Goal: Task Accomplishment & Management: Use online tool/utility

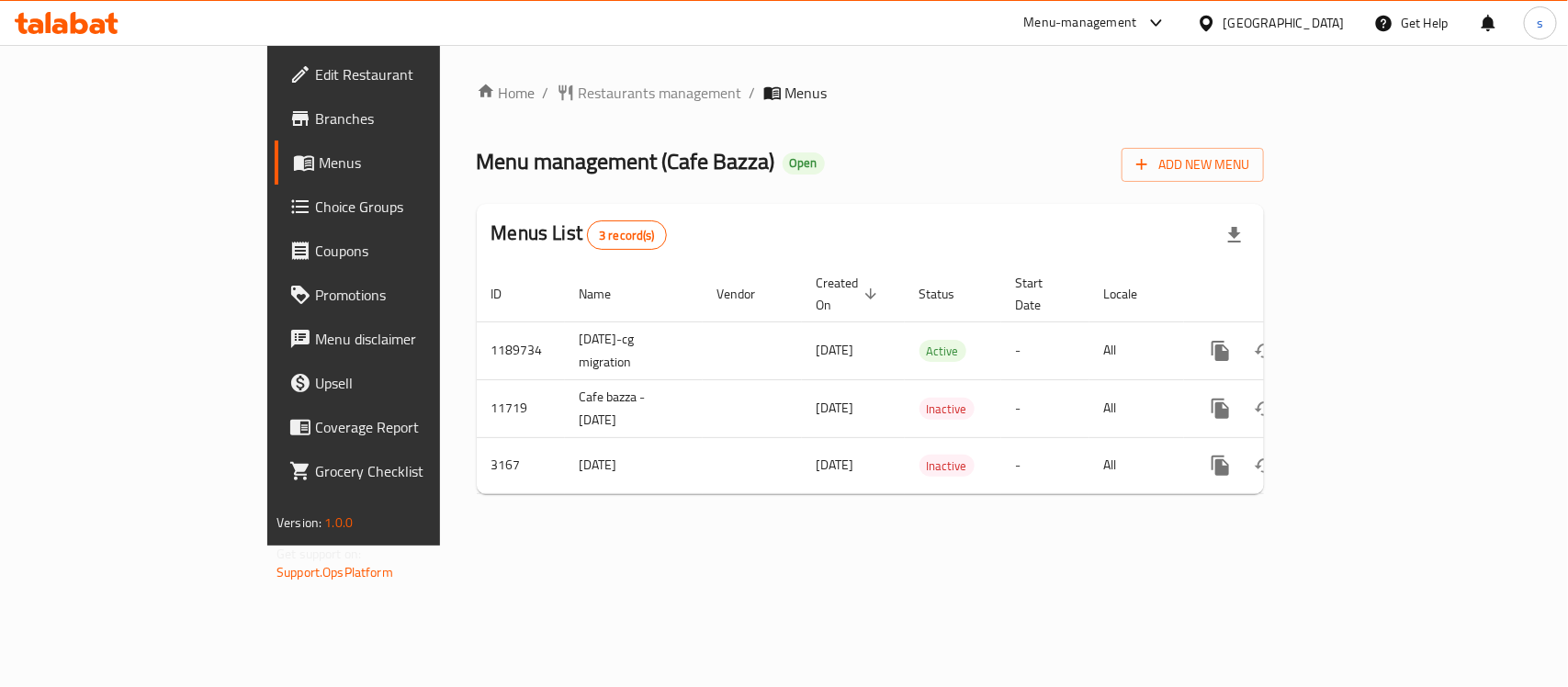
click at [315, 209] on span "Choice Groups" at bounding box center [414, 207] width 199 height 22
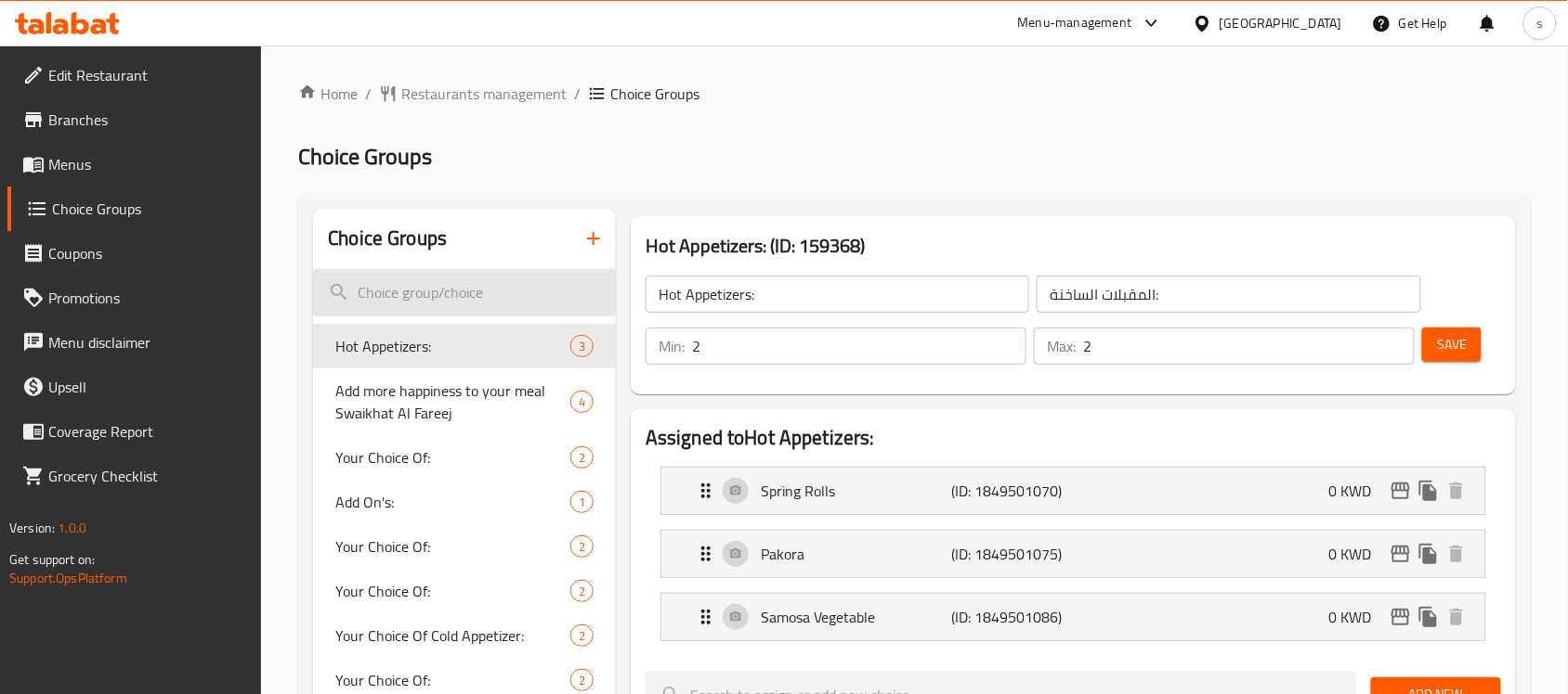
click at [462, 298] on input "search" at bounding box center [464, 293] width 303 height 47
paste input "Add More Happiness To Your Meal Hammour [PERSON_NAME]"
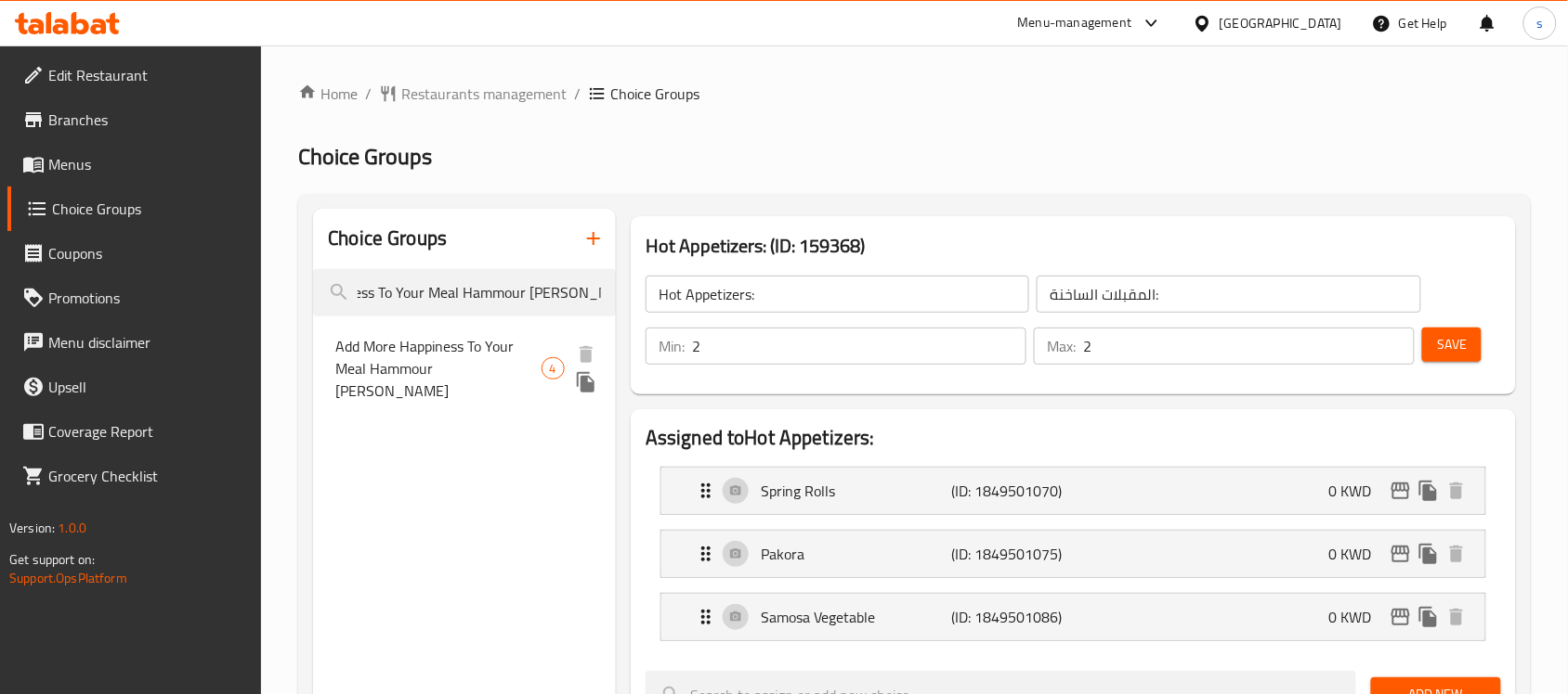
type input "Add More Happiness To Your Meal Hammour [PERSON_NAME]"
click at [423, 356] on span "Add More Happiness To Your Meal Hammour [PERSON_NAME]" at bounding box center [437, 368] width 205 height 67
type input "Add More Happiness To Your Meal Hammour [PERSON_NAME]"
type input "أضف المزيد من السعادة إلى وجبتك صينية [PERSON_NAME]"
type input "0"
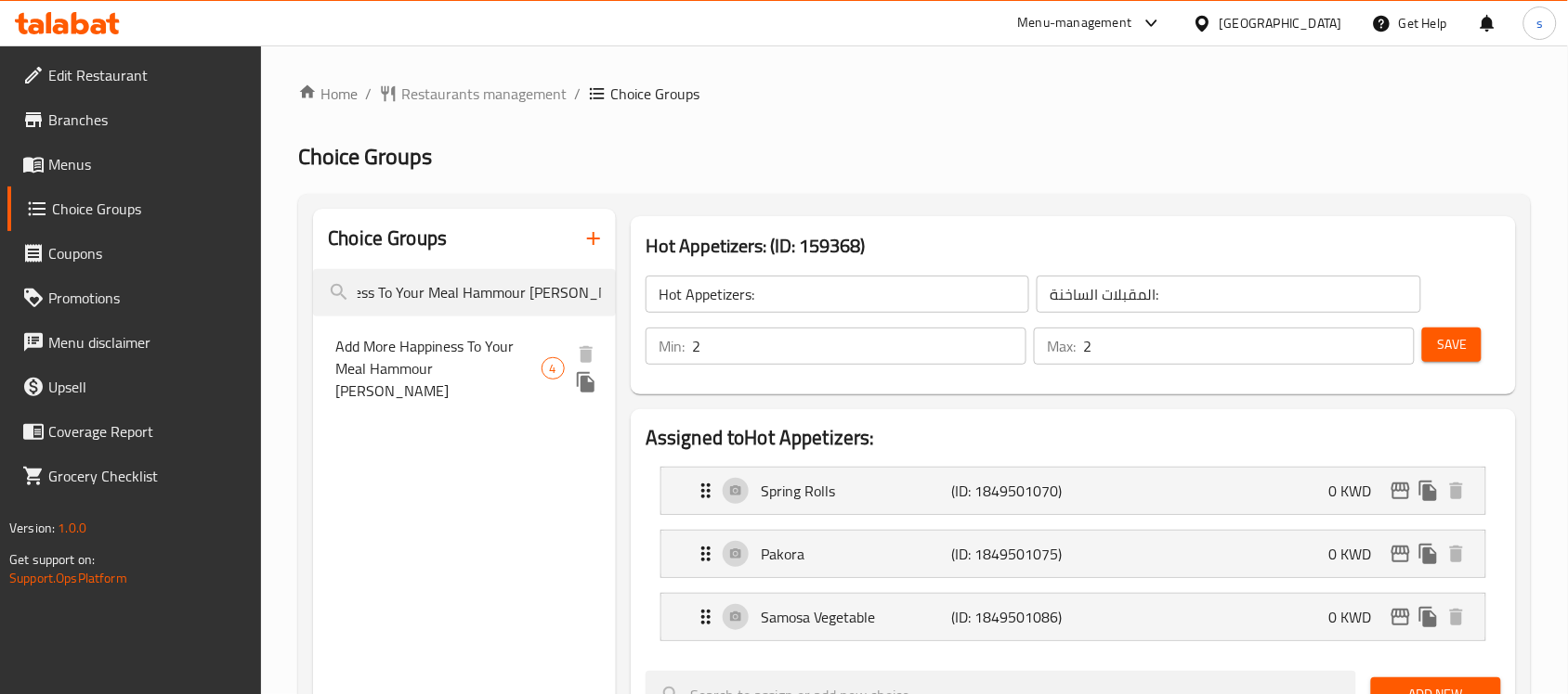
type input "1"
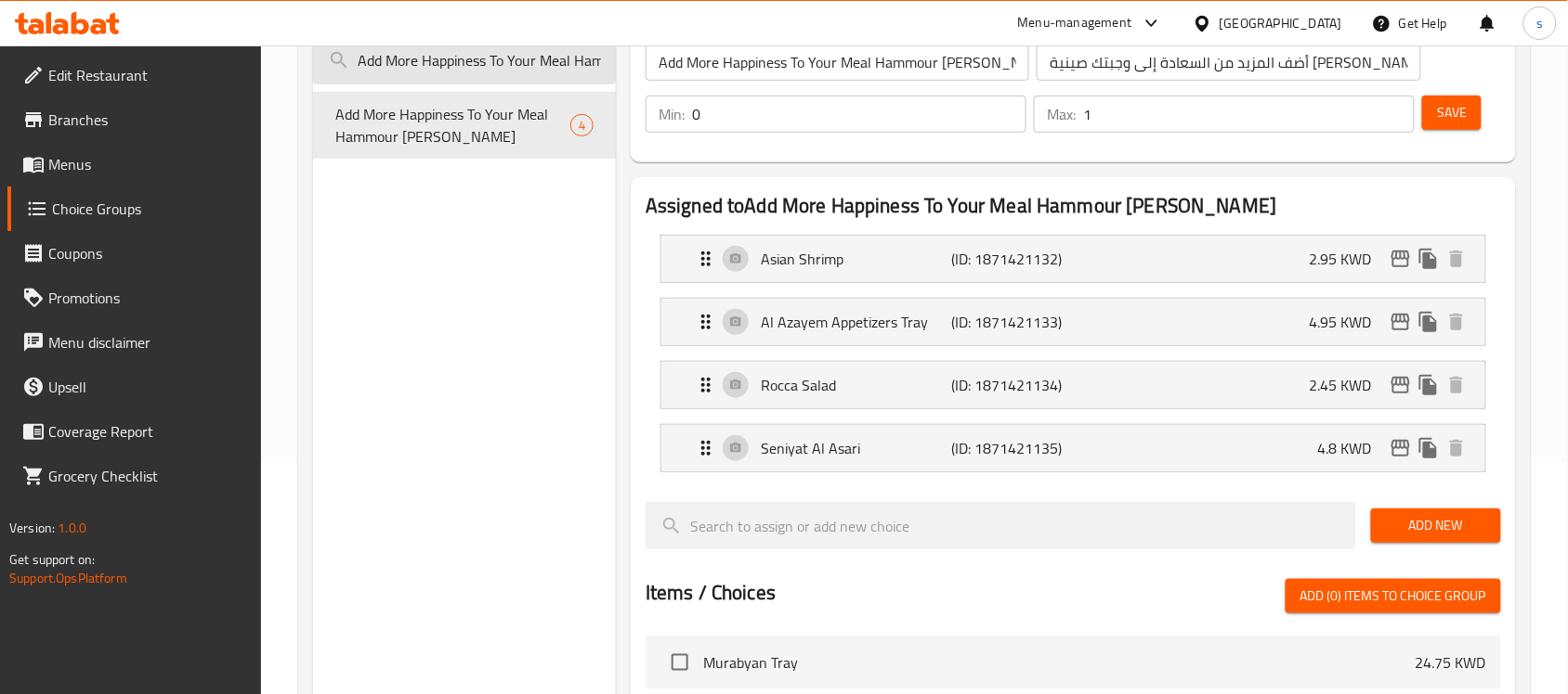
scroll to position [0, 0]
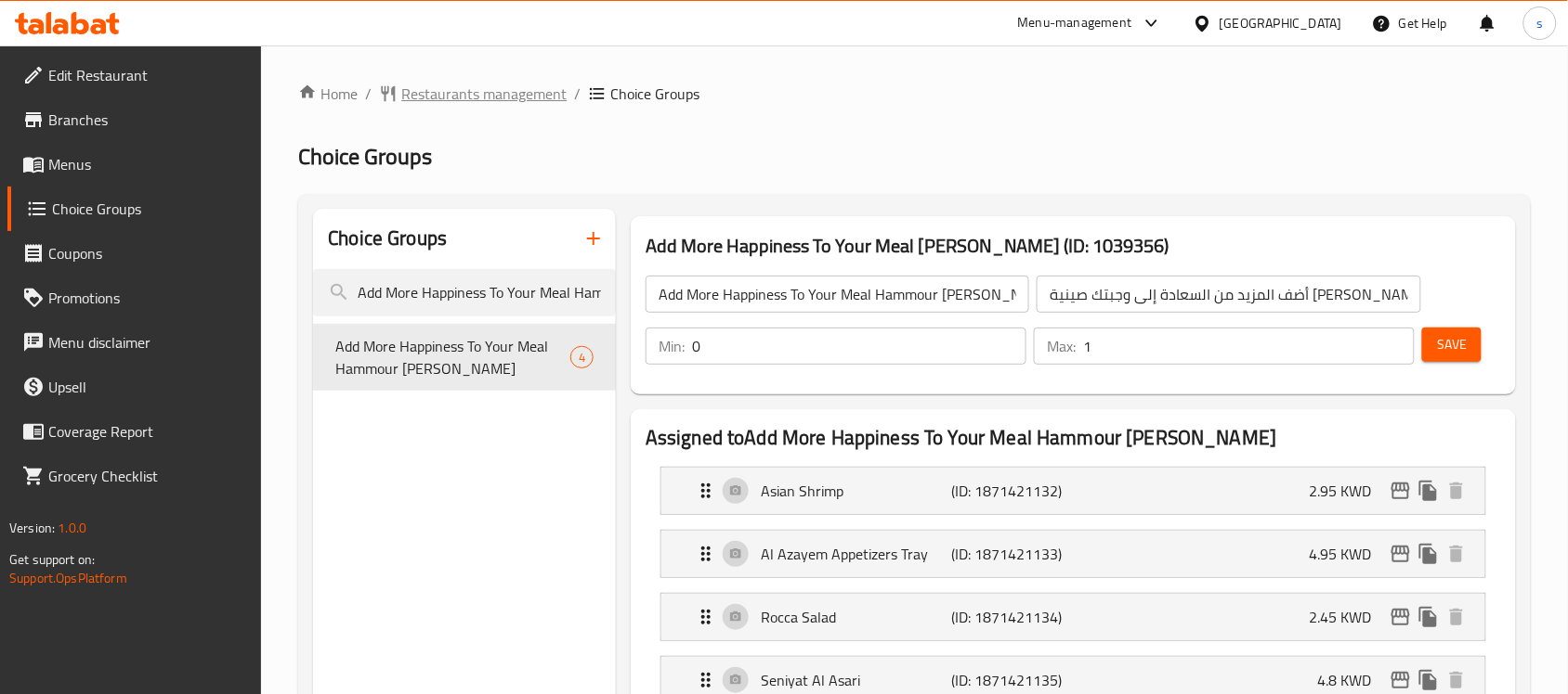
click at [455, 83] on span "Restaurants management" at bounding box center [484, 94] width 165 height 23
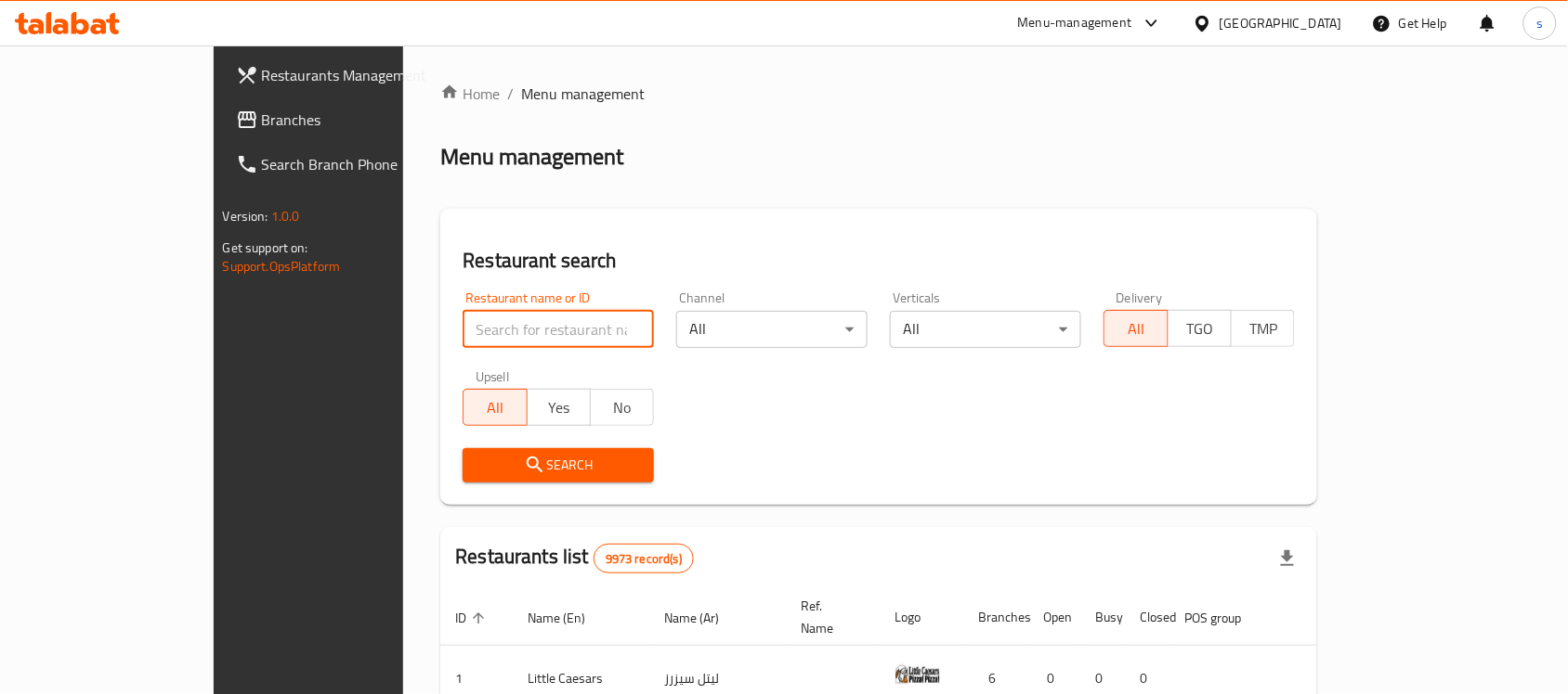
click at [463, 335] on input "search" at bounding box center [558, 329] width 192 height 37
click at [262, 109] on span "Branches" at bounding box center [361, 120] width 198 height 23
